Goal: Task Accomplishment & Management: Complete application form

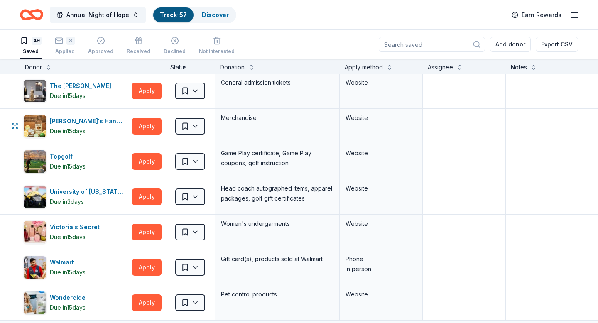
scroll to position [1489, 0]
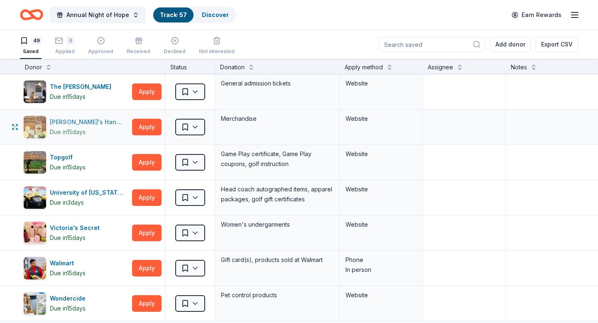
click at [91, 122] on div "Tito's Handmade Vodka" at bounding box center [89, 122] width 79 height 10
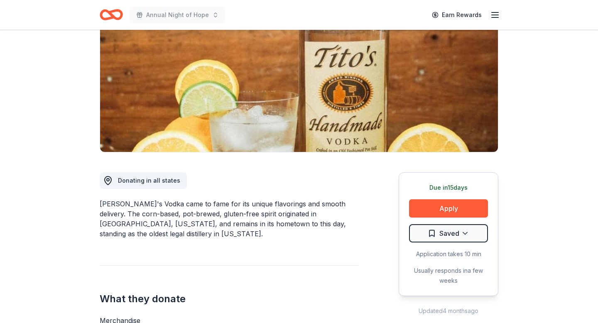
scroll to position [100, 0]
click at [453, 209] on button "Apply" at bounding box center [448, 208] width 79 height 18
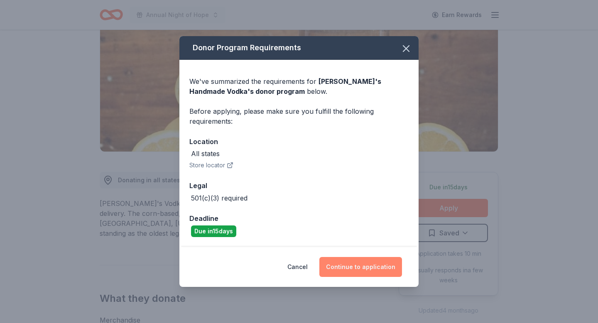
click at [377, 269] on button "Continue to application" at bounding box center [360, 267] width 83 height 20
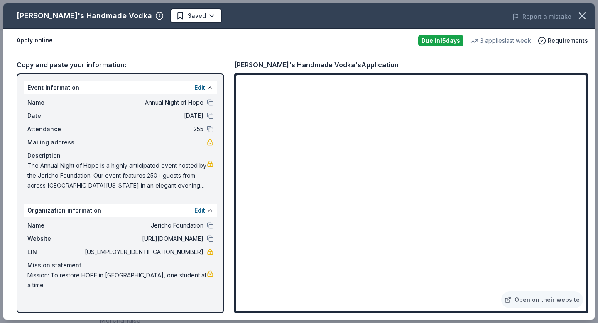
click at [199, 189] on span "The Annual Night of Hope is a highly anticipated event hosted by the Jericho Fo…" at bounding box center [116, 176] width 179 height 30
click at [209, 164] on link at bounding box center [210, 164] width 7 height 7
click at [202, 88] on button "Edit" at bounding box center [199, 88] width 11 height 10
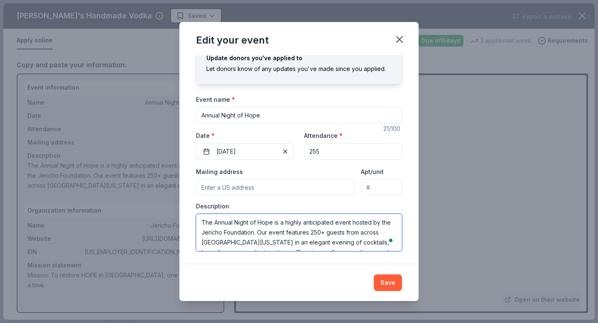
scroll to position [80, 0]
drag, startPoint x: 201, startPoint y: 223, endPoint x: 238, endPoint y: 261, distance: 53.7
click at [238, 261] on div "Changes made here will update the Event too. Update donors you've applied to Le…" at bounding box center [298, 159] width 239 height 209
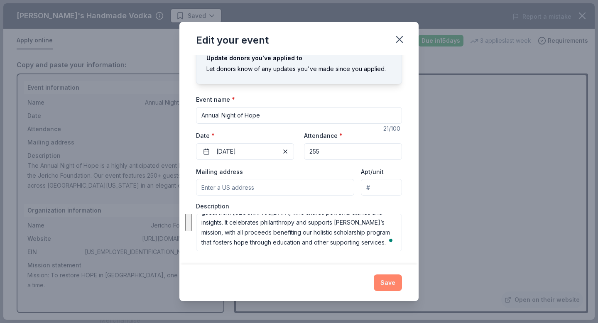
click at [392, 278] on button "Save" at bounding box center [388, 282] width 28 height 17
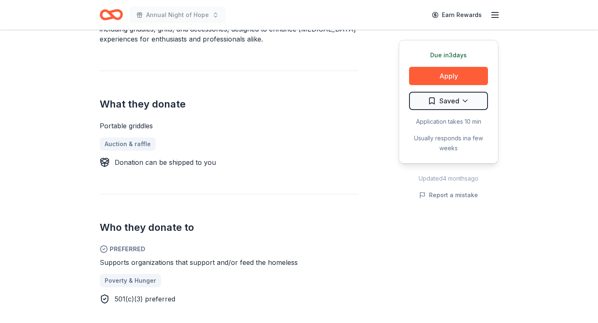
scroll to position [289, 0]
